Goal: Check status

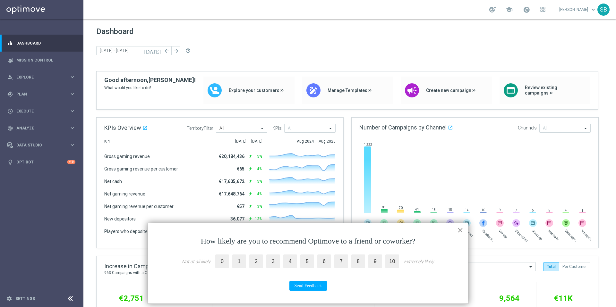
click at [461, 232] on button "×" at bounding box center [460, 230] width 6 height 10
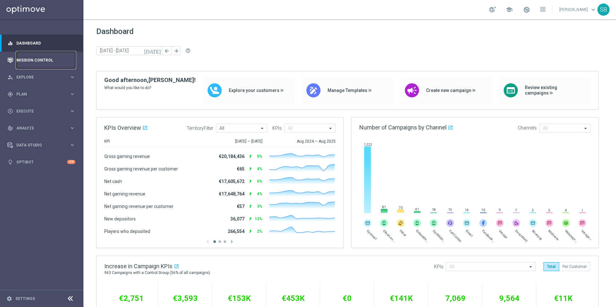
click at [31, 63] on link "Mission Control" at bounding box center [45, 60] width 59 height 17
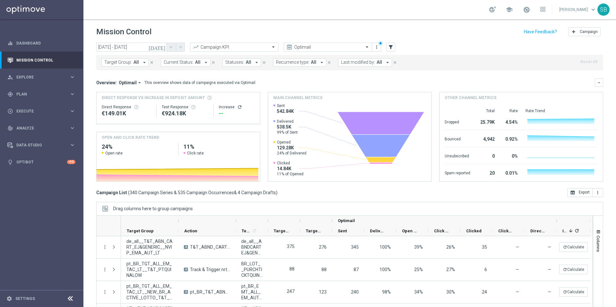
click at [163, 47] on icon "[DATE]" at bounding box center [156, 47] width 17 height 6
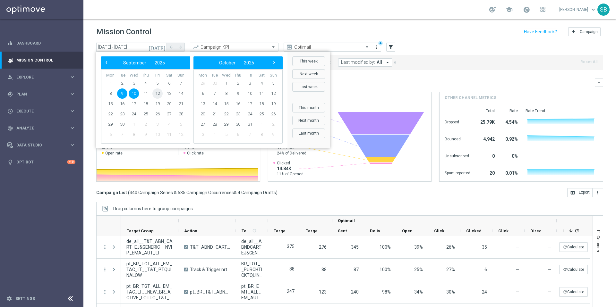
click at [158, 95] on span "12" at bounding box center [157, 94] width 10 height 10
click at [123, 95] on span "9" at bounding box center [122, 94] width 10 height 10
click at [156, 94] on span "12" at bounding box center [157, 94] width 10 height 10
type input "[DATE] - [DATE]"
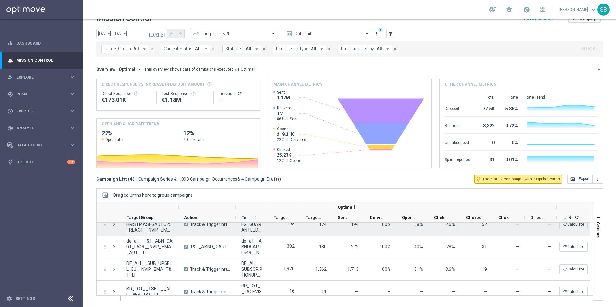
scroll to position [130, 0]
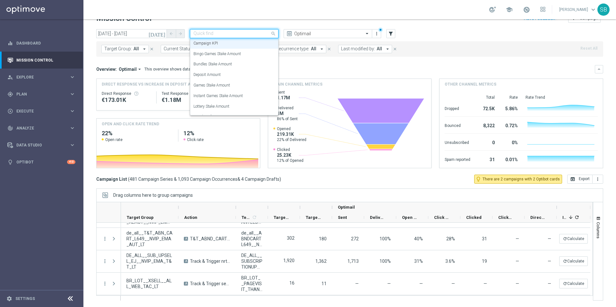
click at [273, 35] on span at bounding box center [274, 34] width 8 height 8
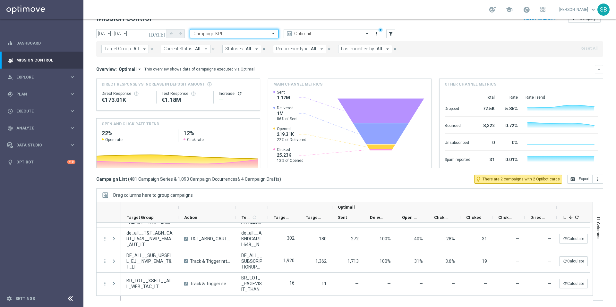
click at [273, 35] on span at bounding box center [274, 33] width 8 height 5
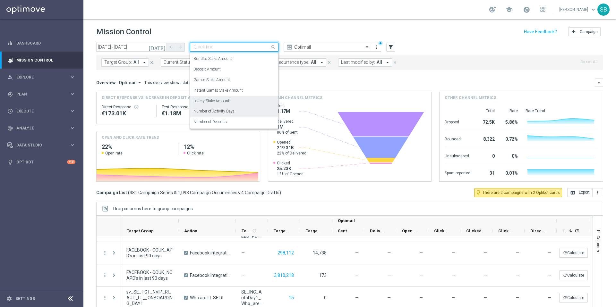
scroll to position [23, 0]
click at [208, 99] on label "Lottery Stake Amount" at bounding box center [211, 96] width 36 height 5
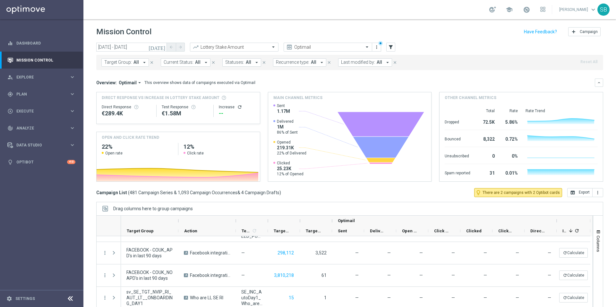
scroll to position [13, 0]
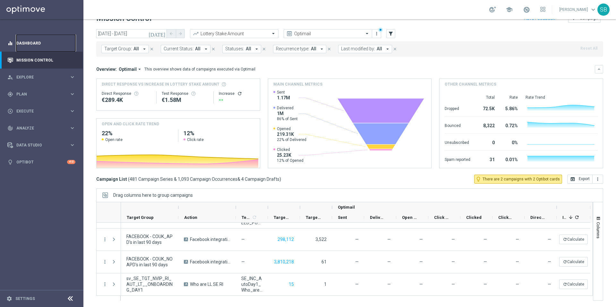
click at [32, 46] on link "Dashboard" at bounding box center [45, 43] width 59 height 17
